Goal: Information Seeking & Learning: Learn about a topic

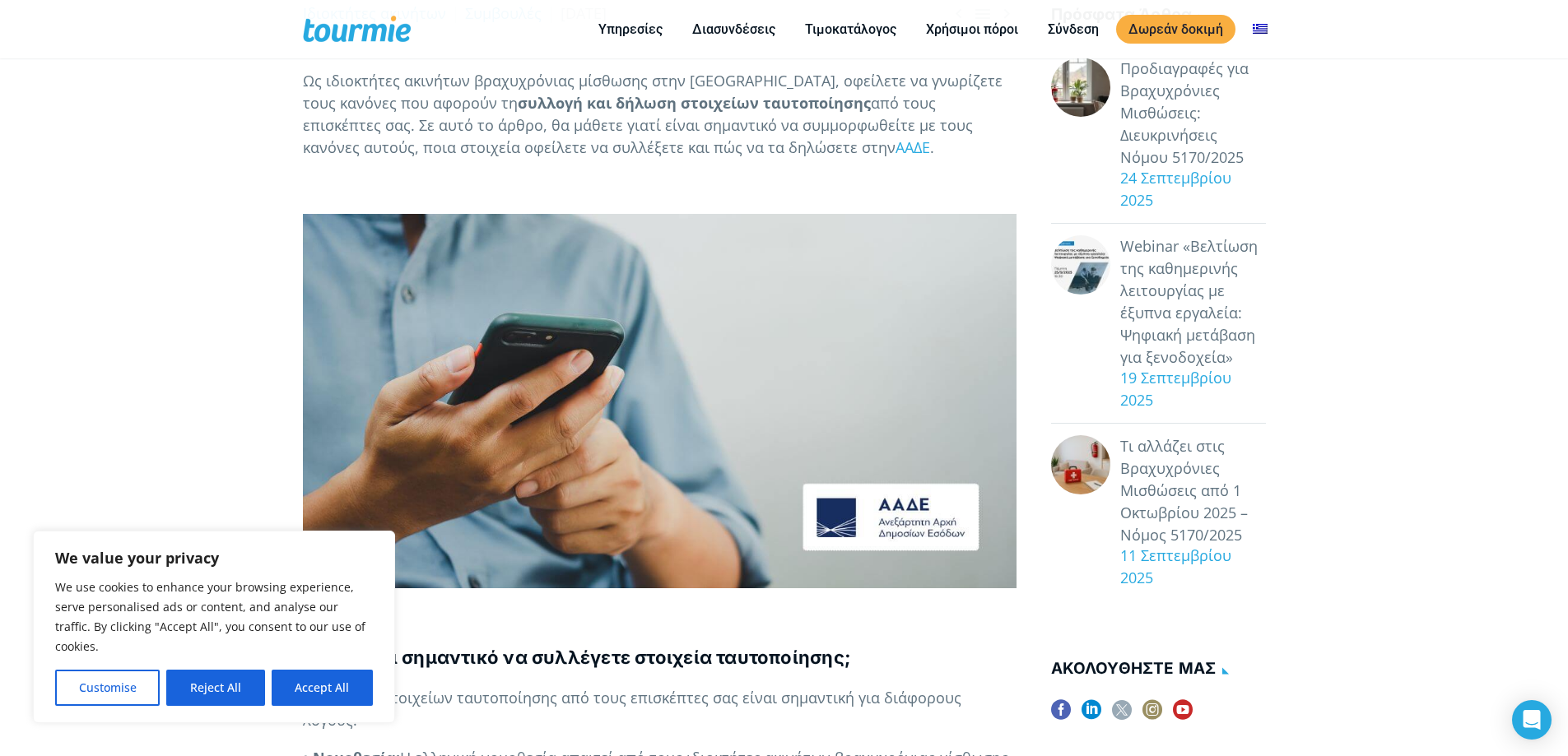
click at [206, 692] on button "Reject All" at bounding box center [215, 688] width 98 height 37
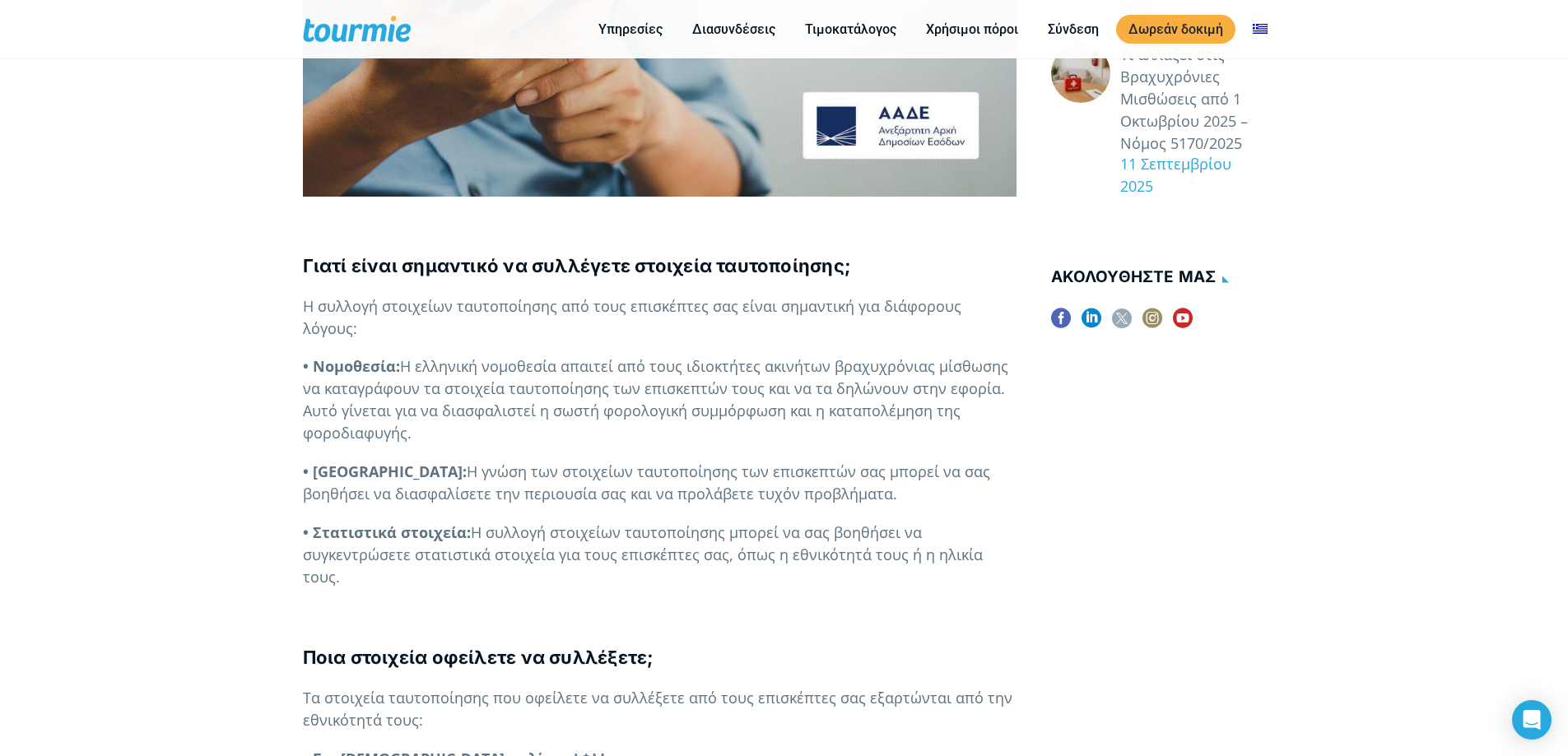
scroll to position [784, 0]
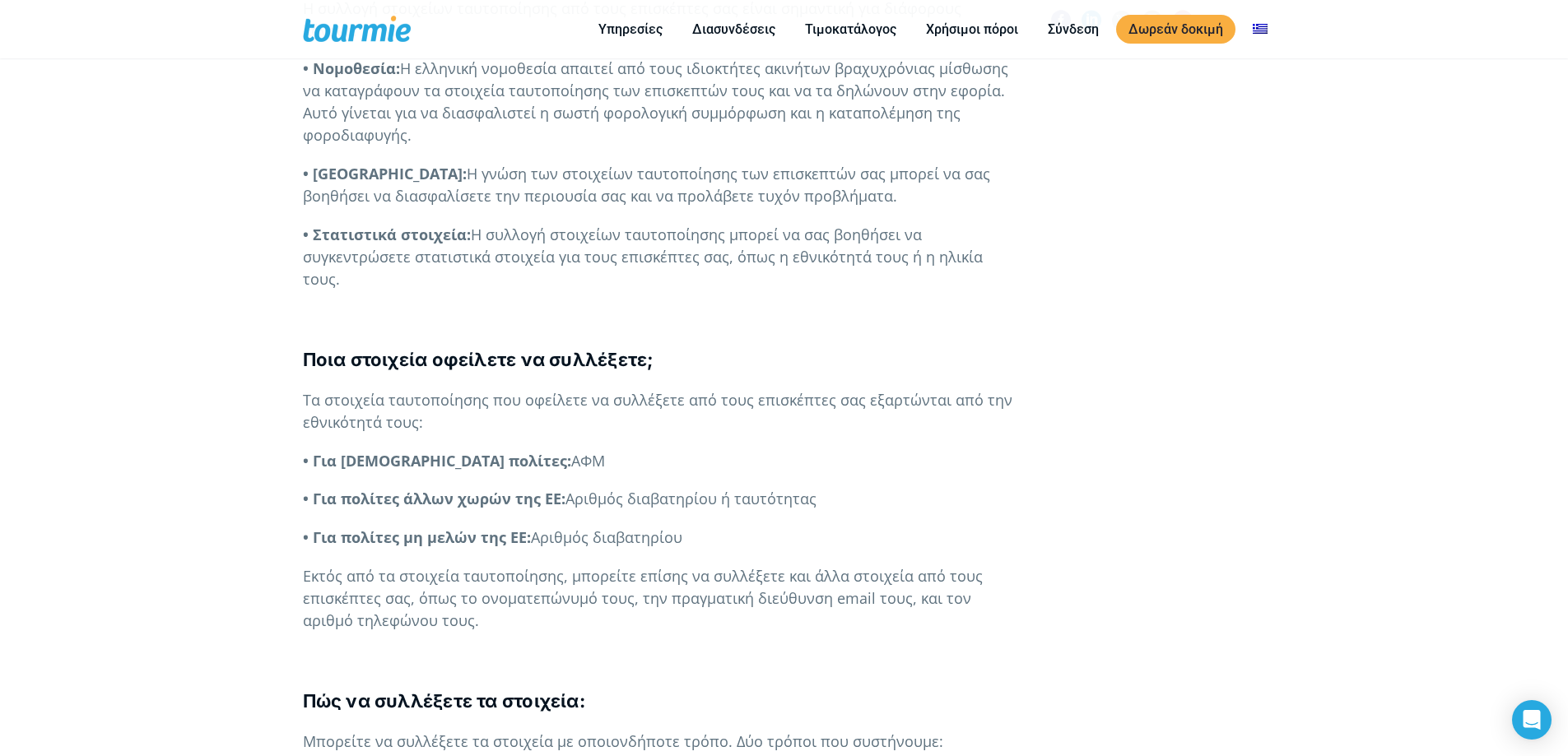
scroll to position [1030, 0]
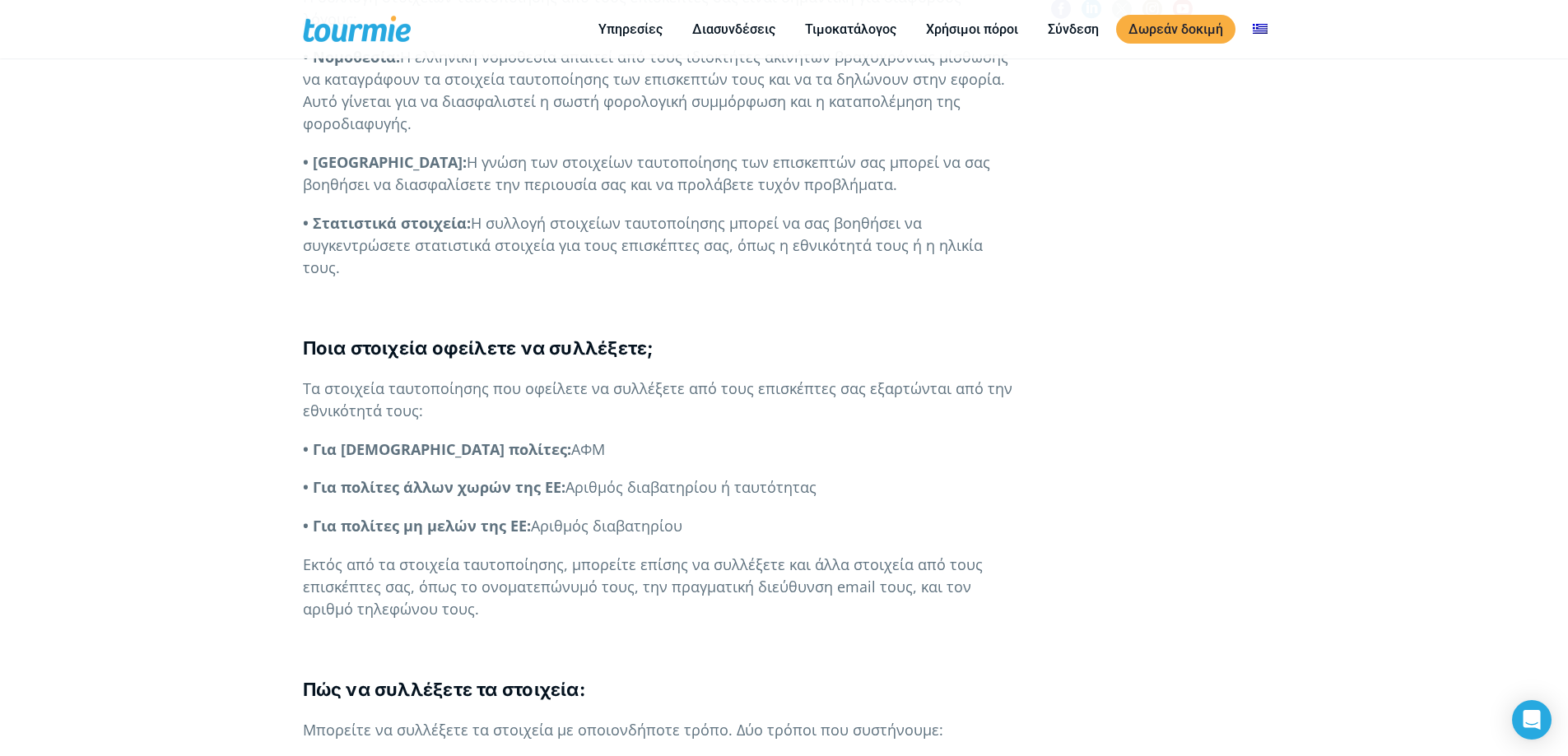
drag, startPoint x: 118, startPoint y: 418, endPoint x: 0, endPoint y: 418, distance: 118.0
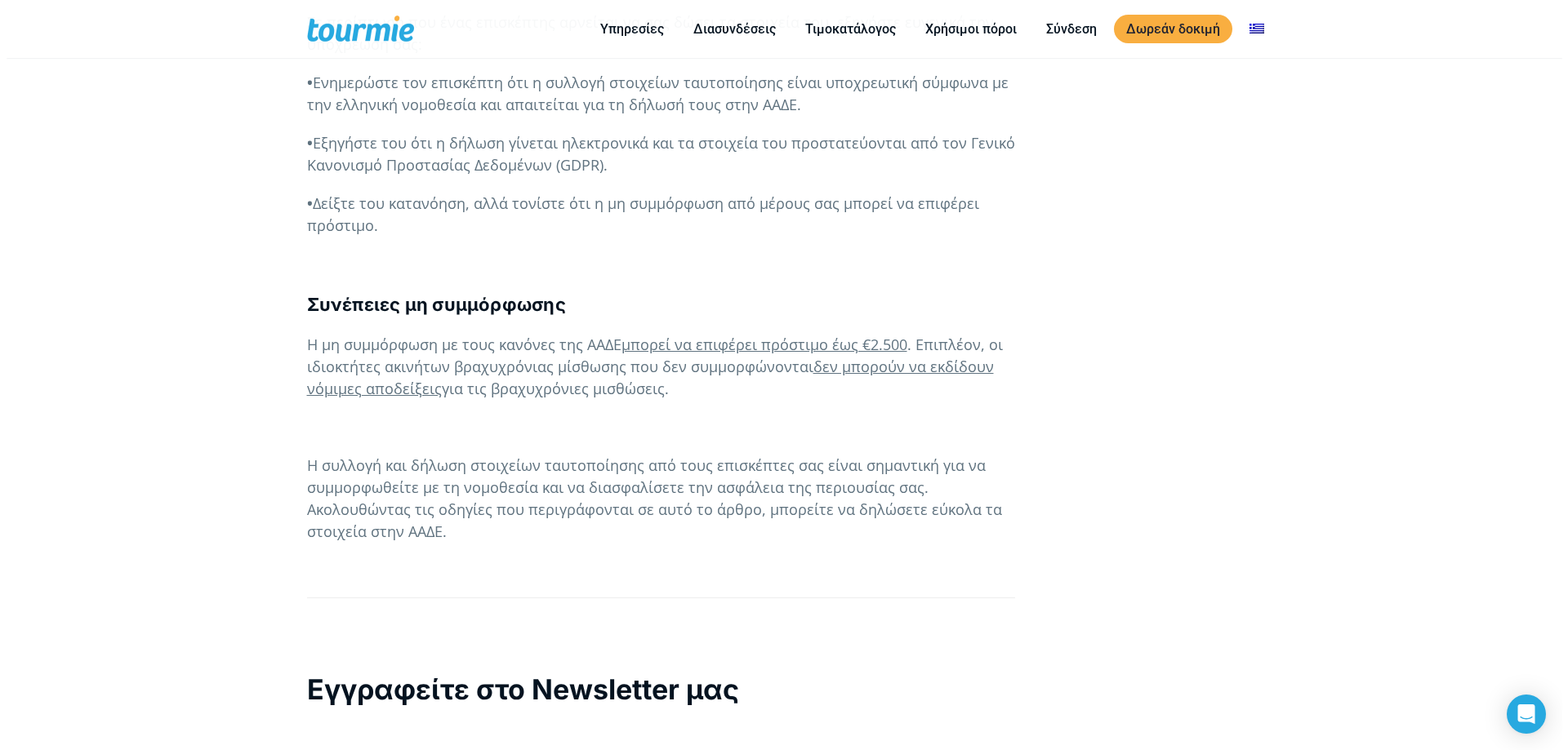
scroll to position [2720, 0]
